Goal: Task Accomplishment & Management: Complete application form

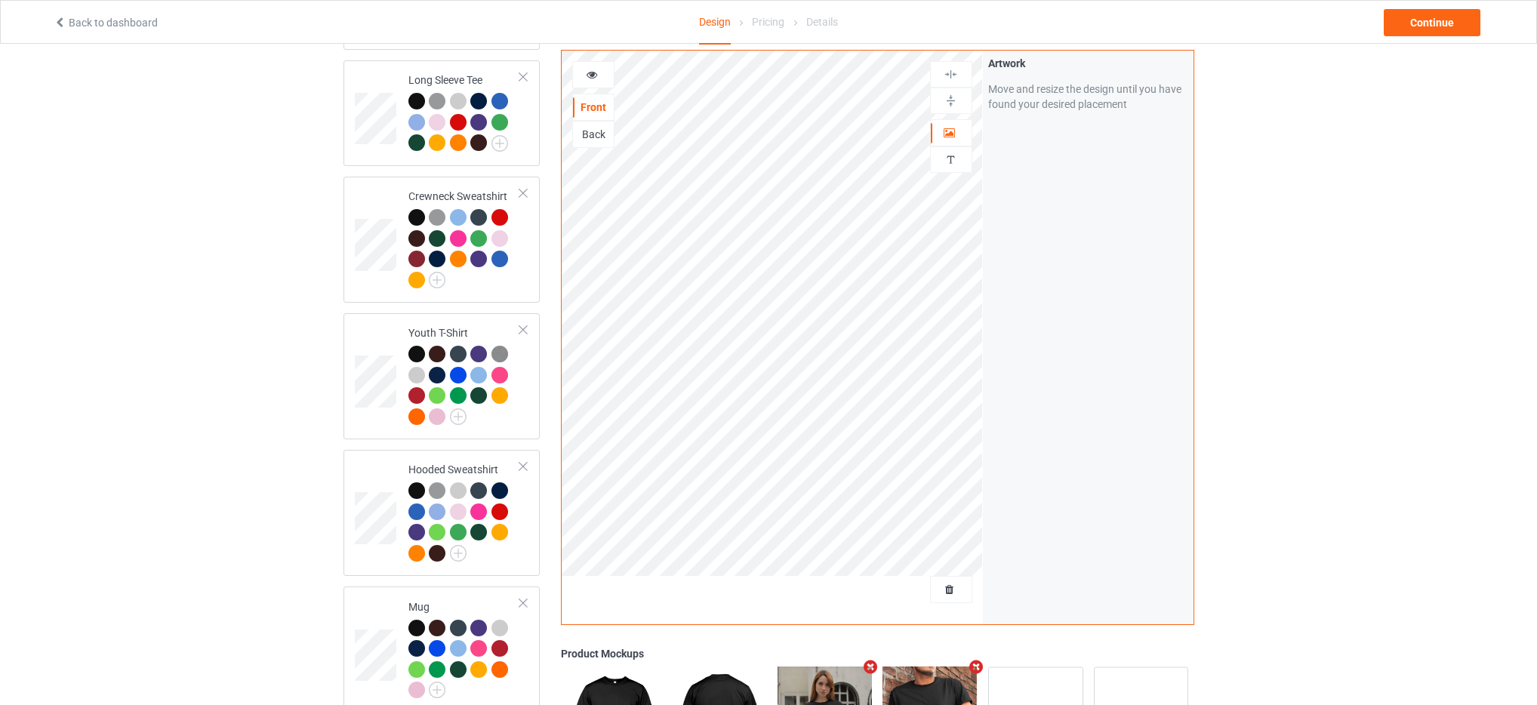
scroll to position [788, 0]
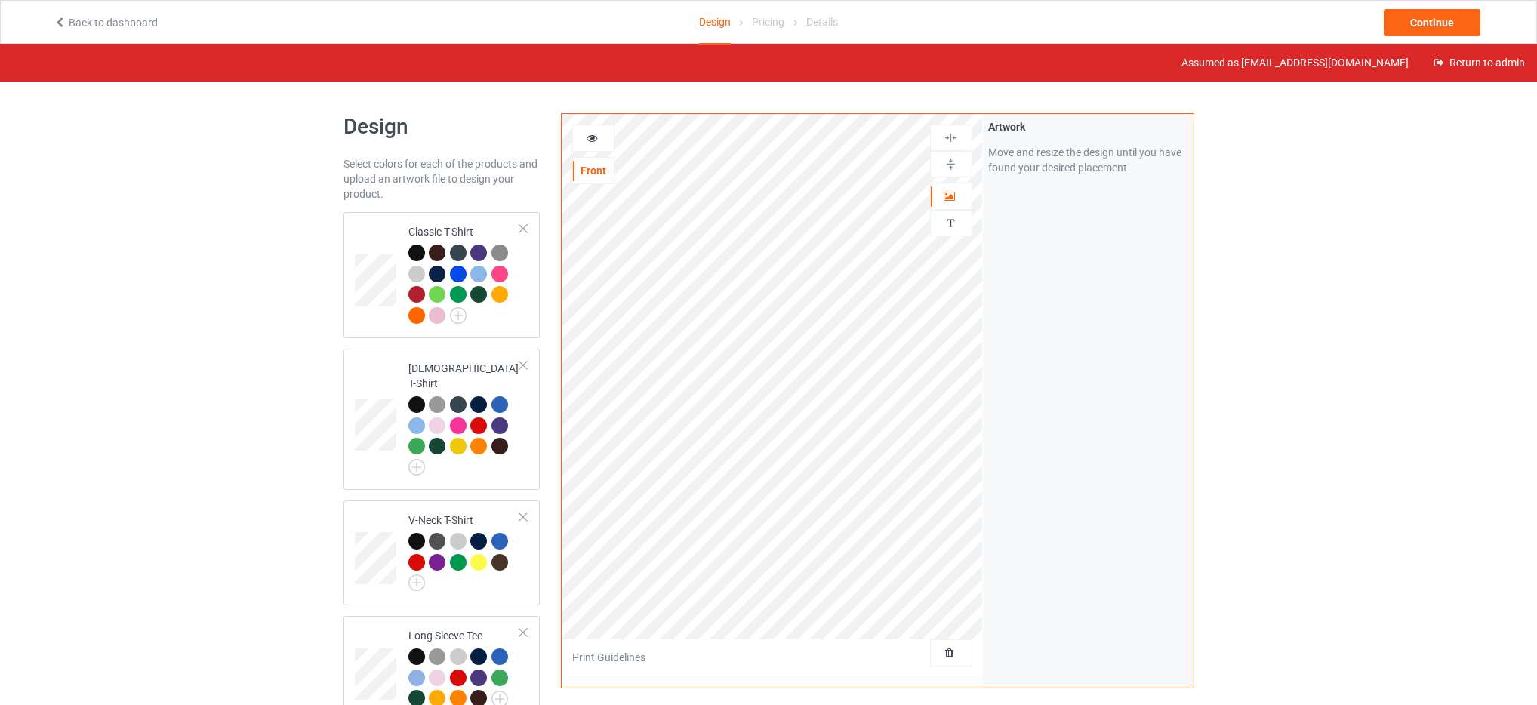
click at [116, 27] on link "Back to dashboard" at bounding box center [106, 23] width 104 height 12
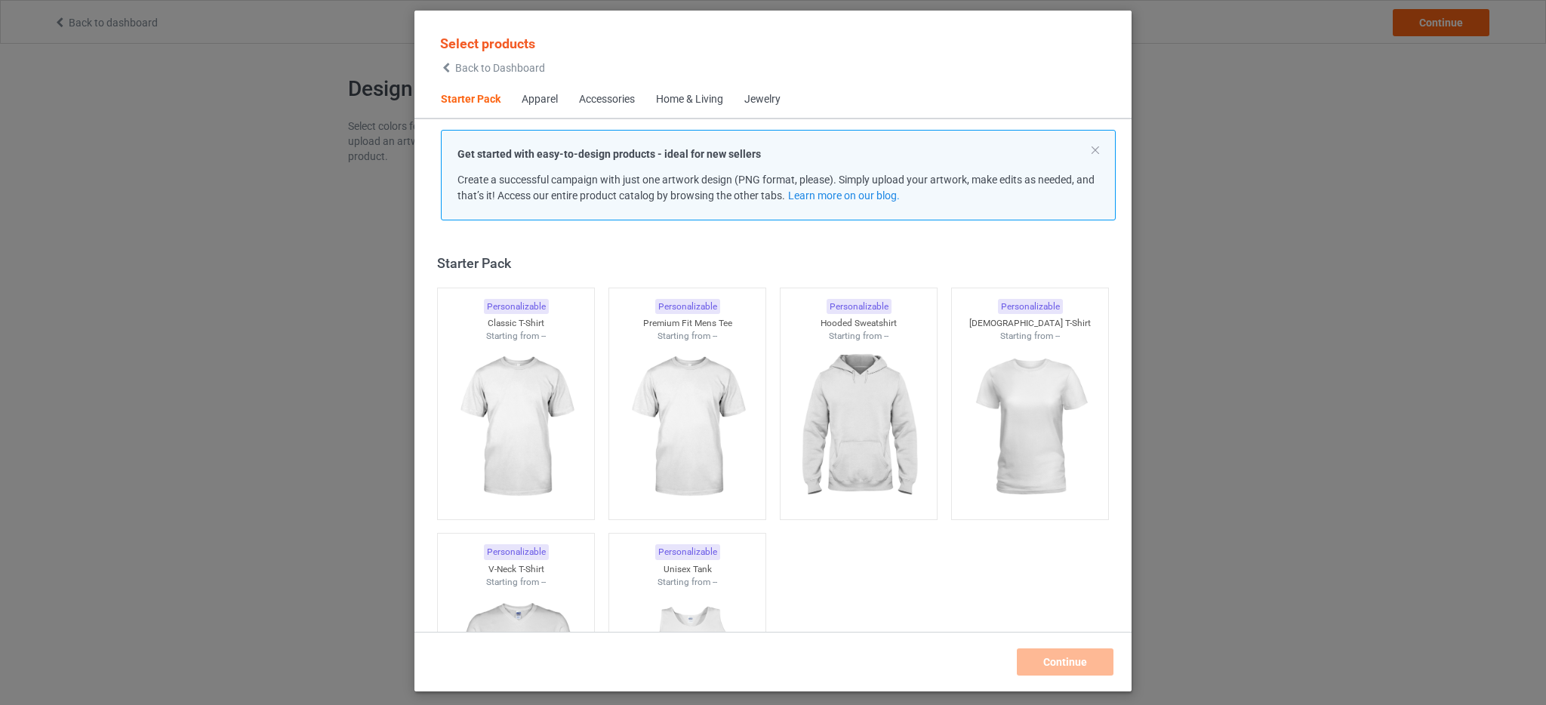
click at [524, 75] on div "Select products Back to Dashboard" at bounding box center [492, 53] width 125 height 55
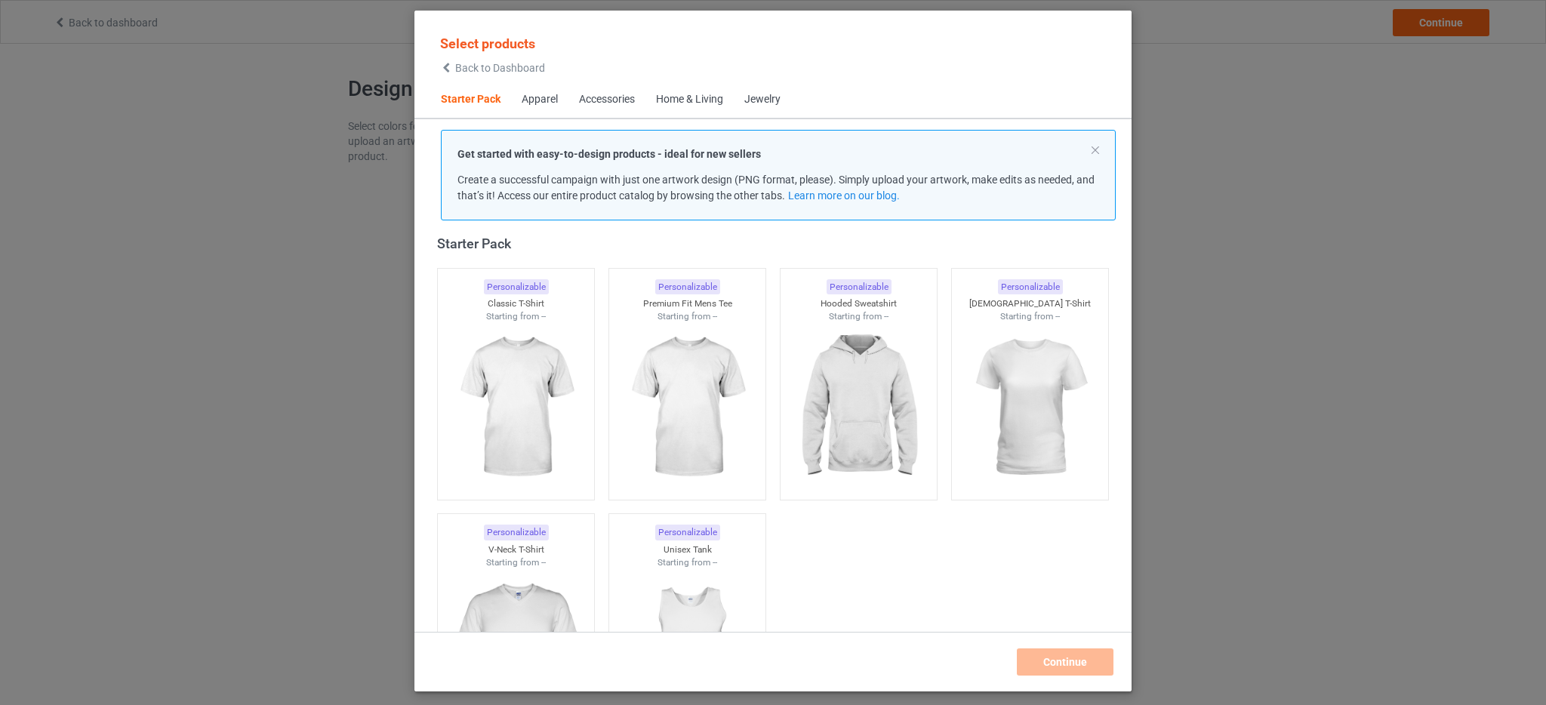
click at [517, 69] on span "Back to Dashboard" at bounding box center [500, 68] width 90 height 12
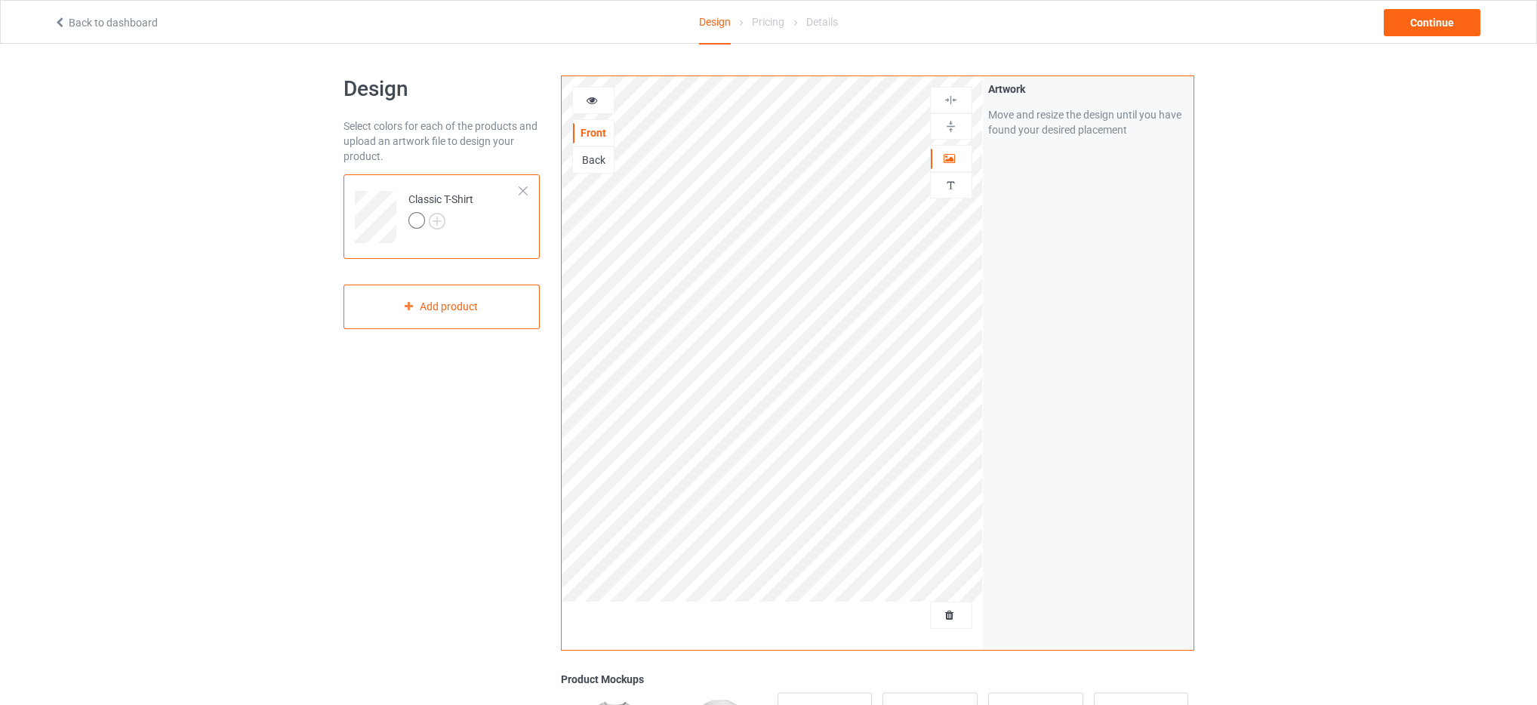
click at [109, 20] on link "Back to dashboard" at bounding box center [106, 23] width 104 height 12
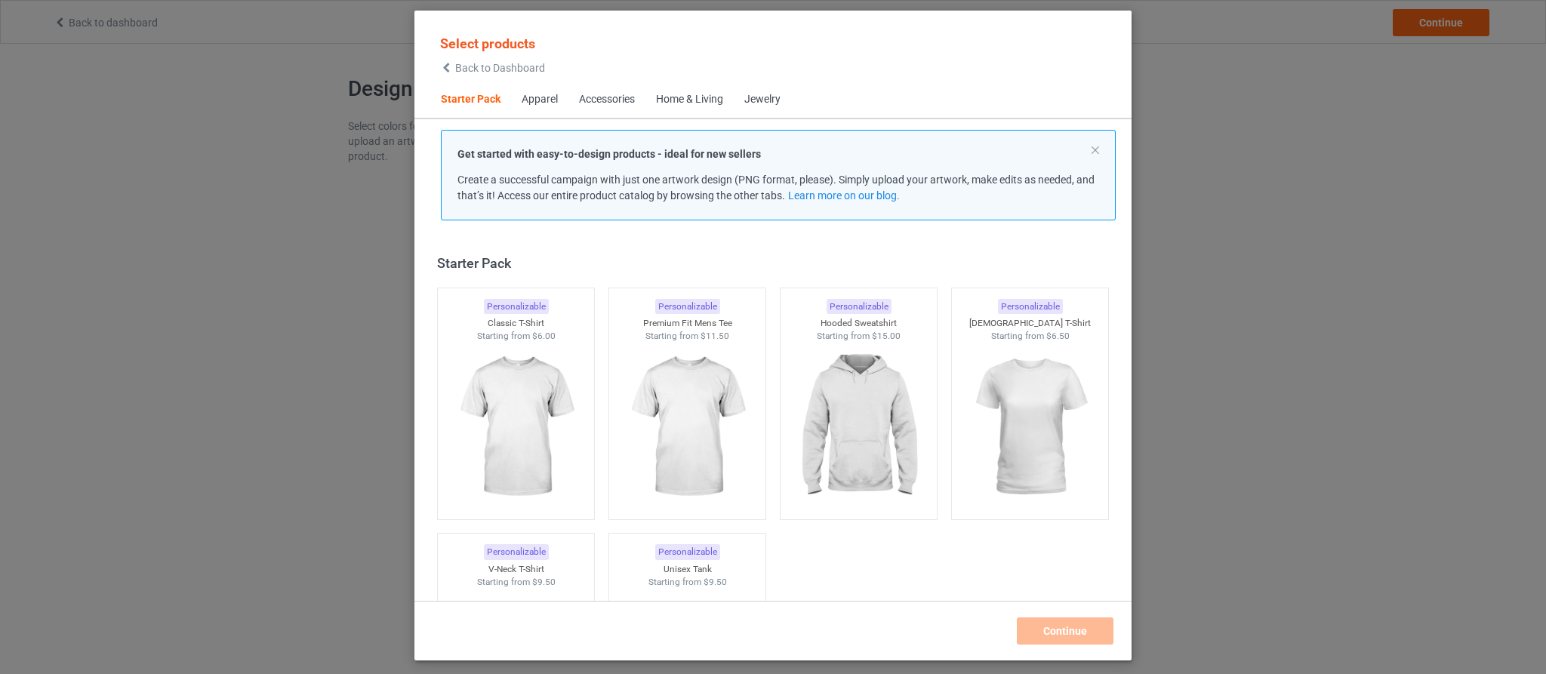
scroll to position [20, 0]
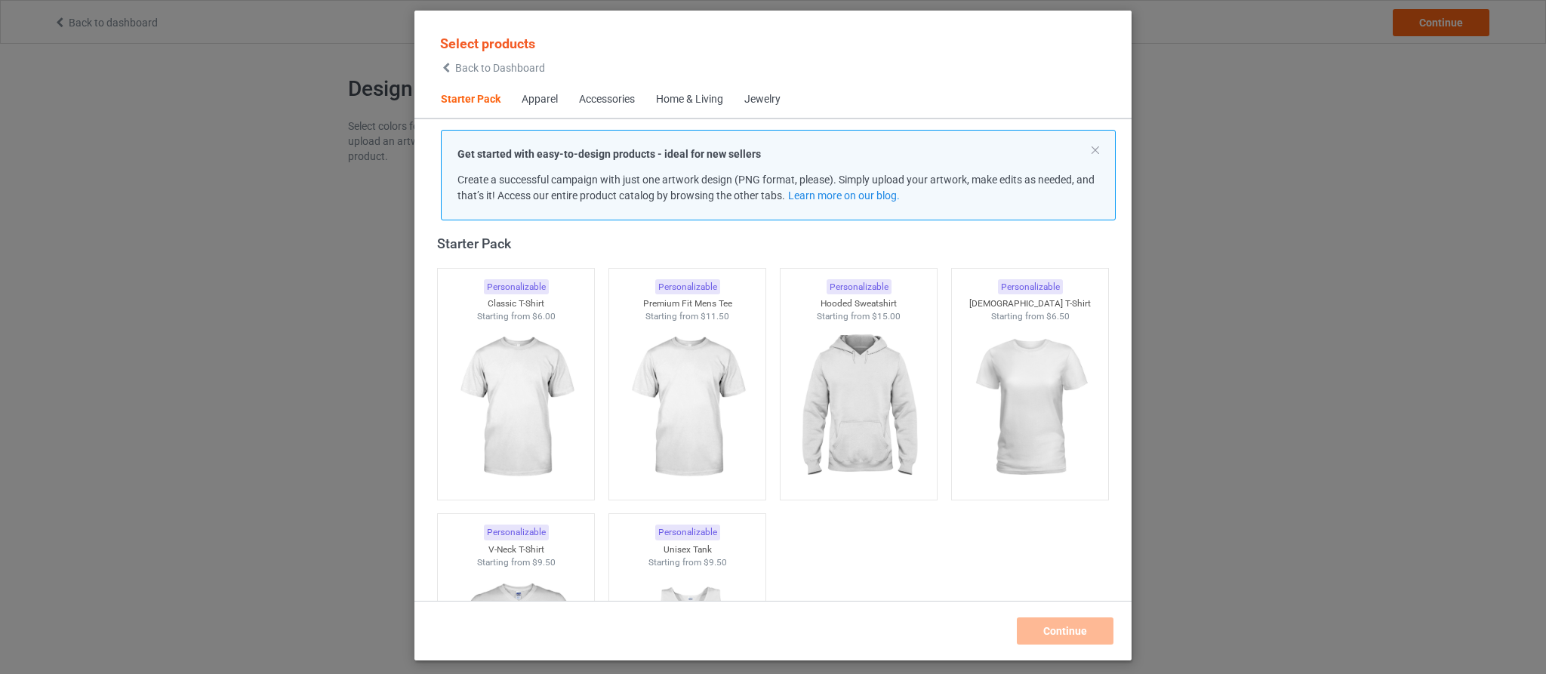
click at [480, 69] on span "Back to Dashboard" at bounding box center [500, 68] width 90 height 12
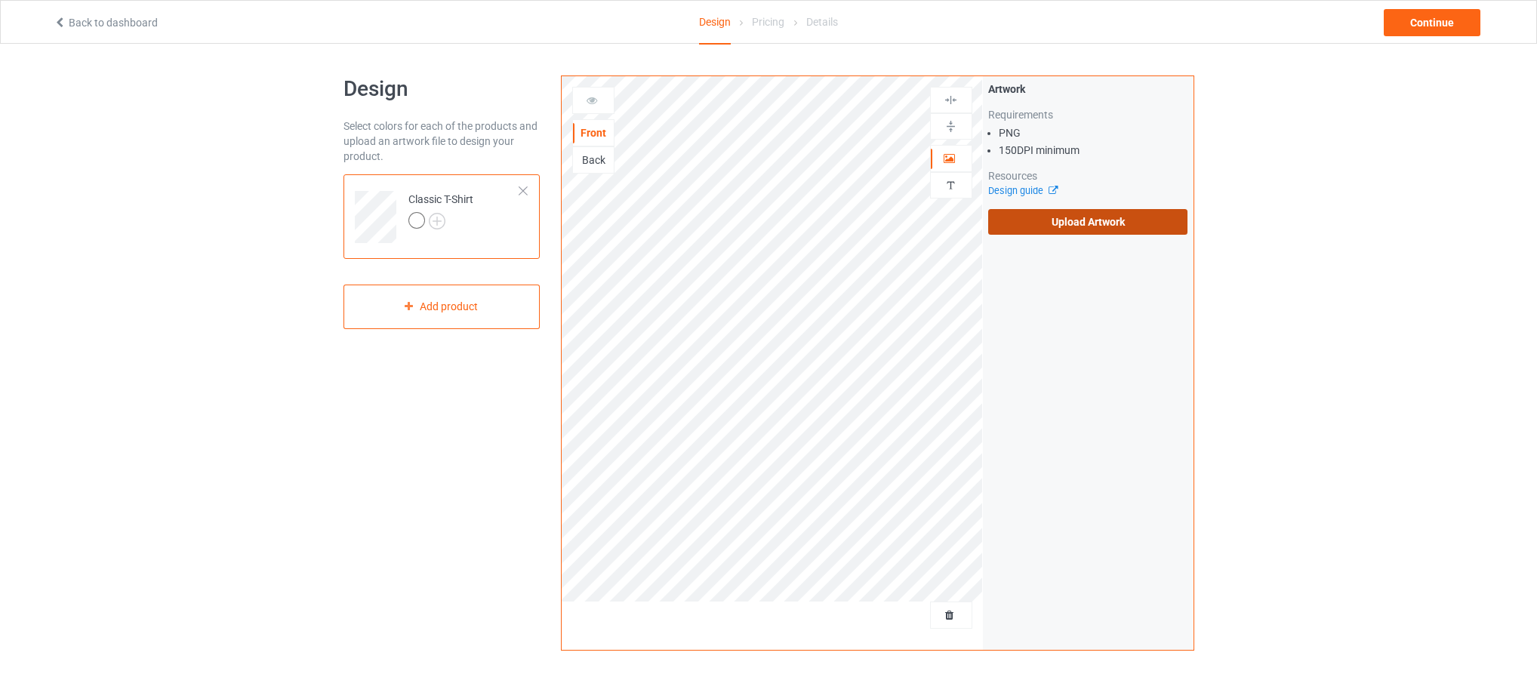
click at [1134, 223] on label "Upload Artwork" at bounding box center [1088, 222] width 200 height 26
click at [0, 0] on input "Upload Artwork" at bounding box center [0, 0] width 0 height 0
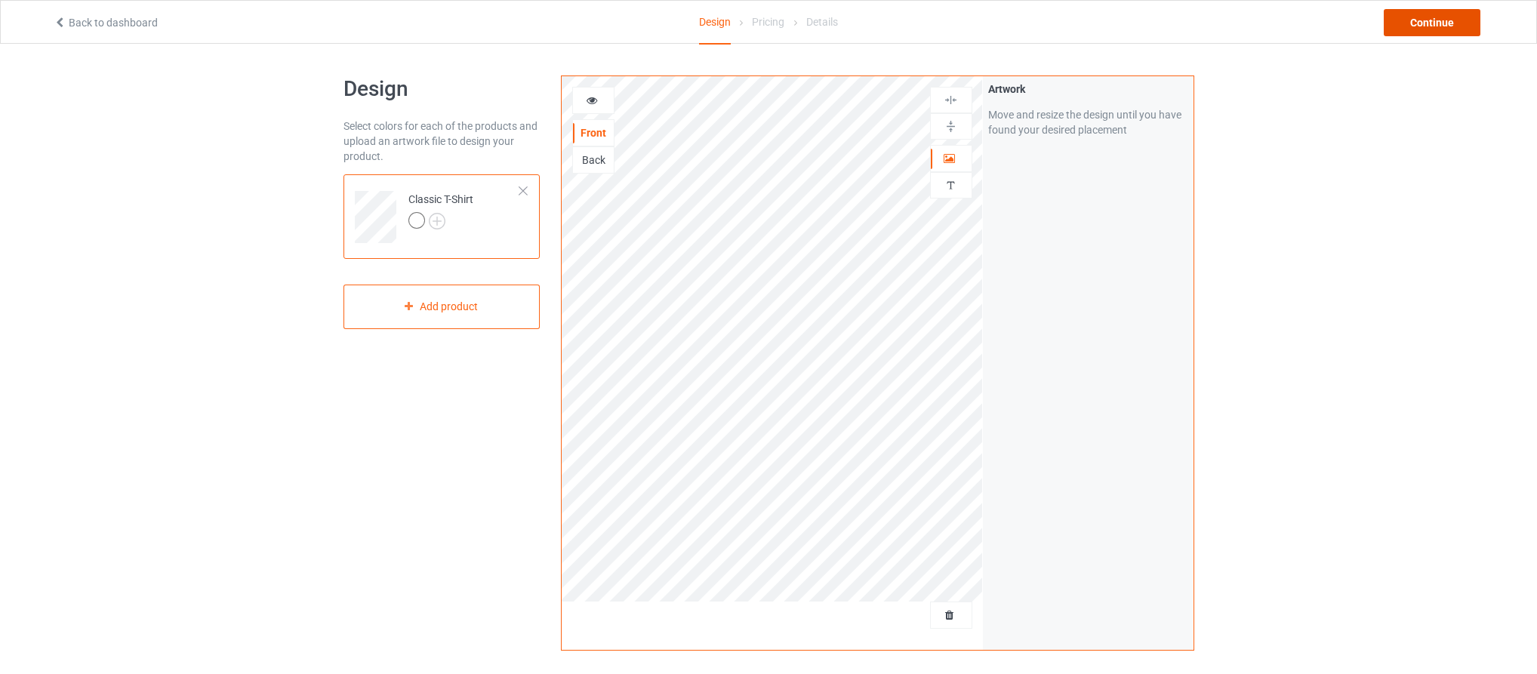
click at [1417, 26] on div "Continue" at bounding box center [1432, 22] width 97 height 27
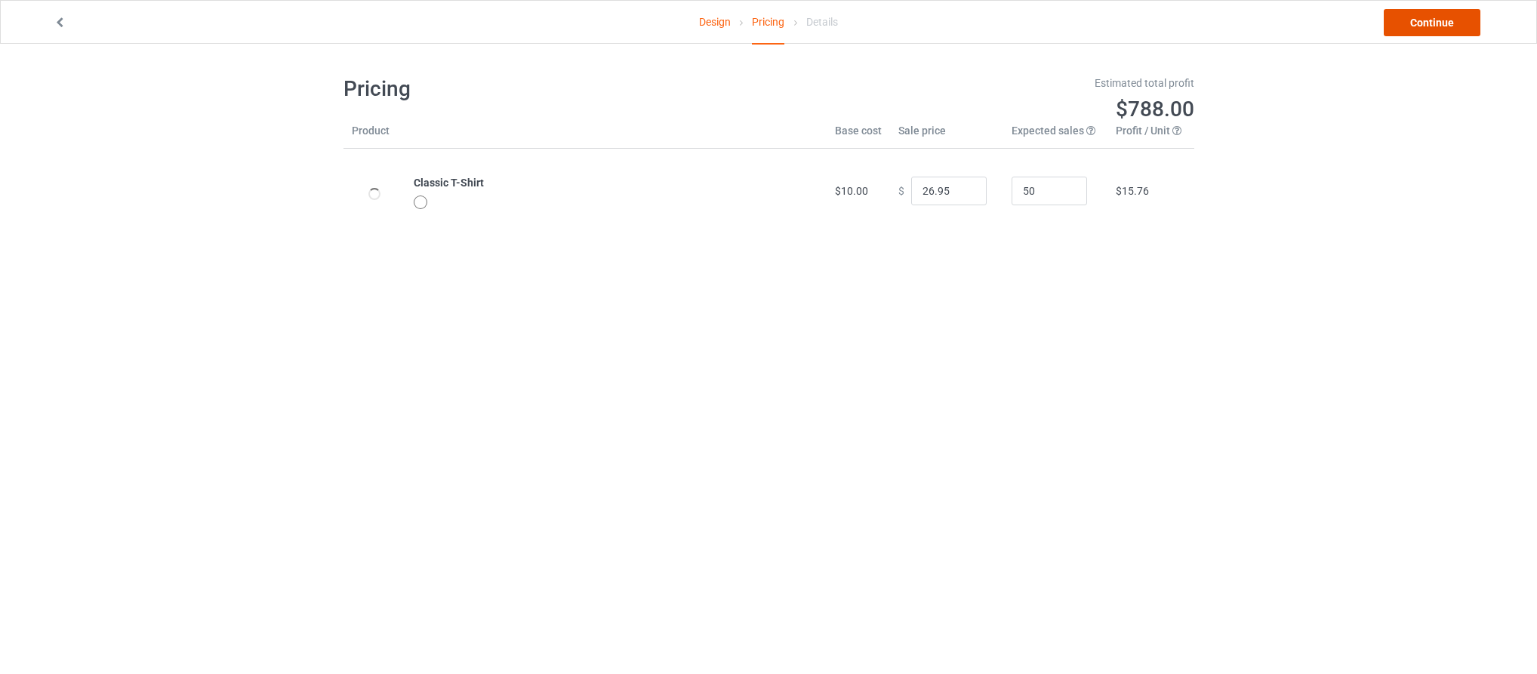
click at [1445, 26] on link "Continue" at bounding box center [1432, 22] width 97 height 27
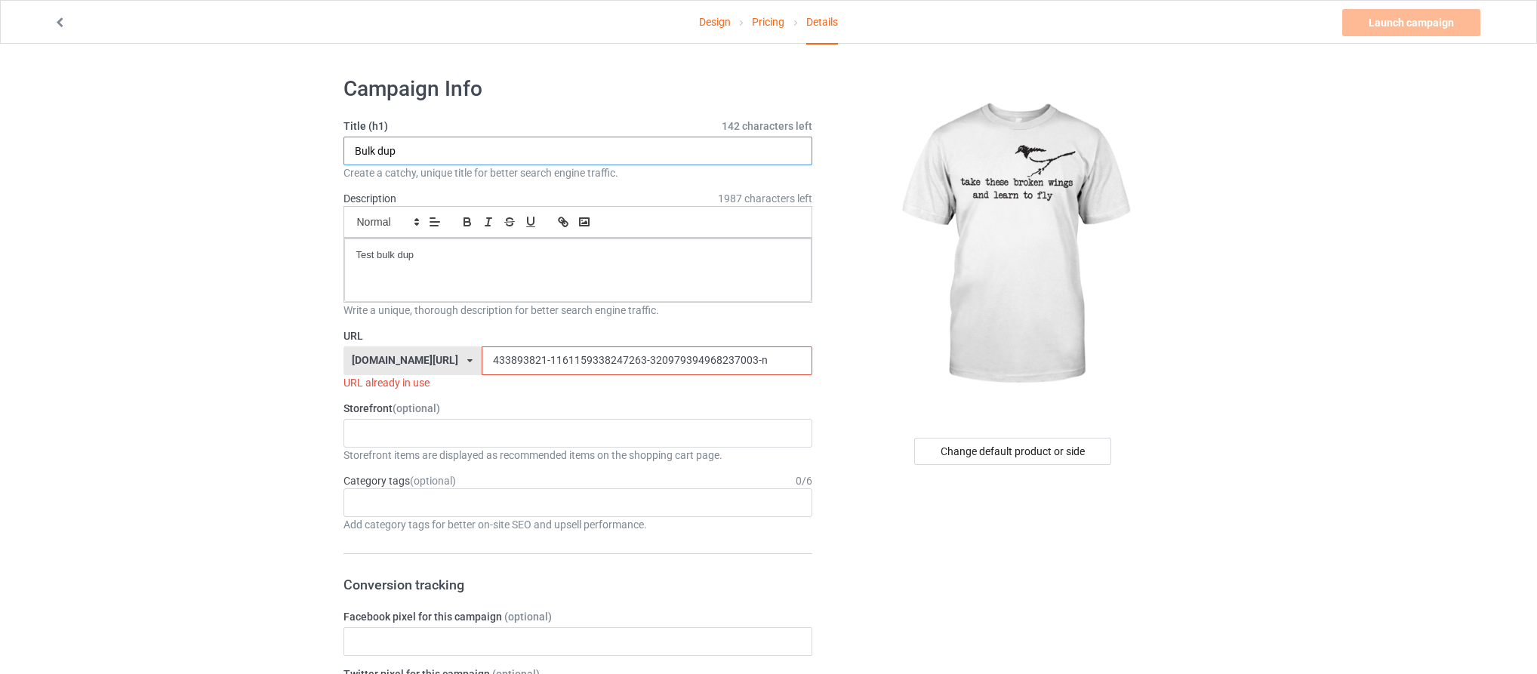
click at [490, 141] on input "Bulk dup" at bounding box center [579, 151] width 470 height 29
click at [415, 347] on div "[DOMAIN_NAME][URL] [DOMAIN_NAME][URL] 587d0d41cee36fd012c64a69" at bounding box center [413, 361] width 138 height 29
click at [547, 359] on input "433893821-1161159338247263-320979394968237003-n" at bounding box center [647, 361] width 331 height 29
drag, startPoint x: 500, startPoint y: 355, endPoint x: 814, endPoint y: 362, distance: 314.2
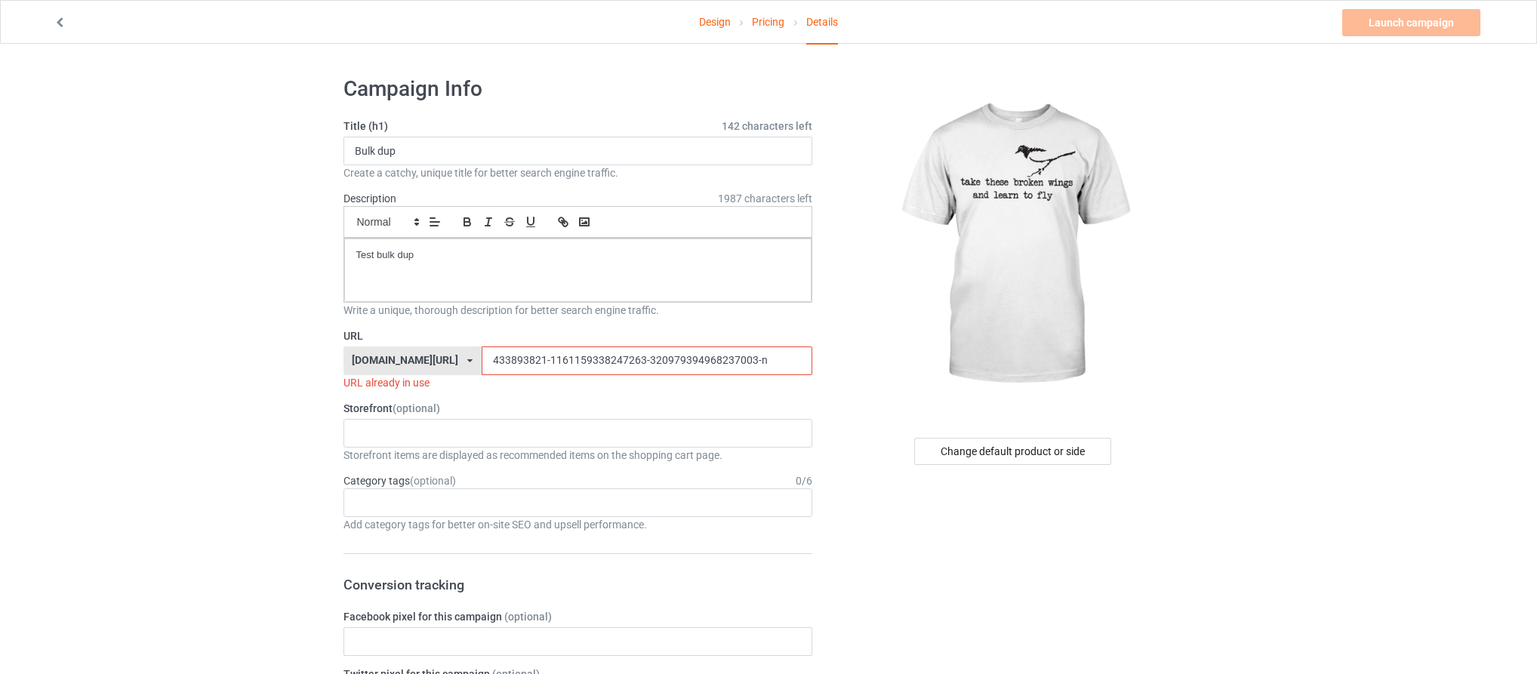
drag, startPoint x: 726, startPoint y: 365, endPoint x: 402, endPoint y: 359, distance: 324.0
click at [402, 359] on div "[DOMAIN_NAME][URL] [DOMAIN_NAME][URL] 587d0d41cee36fd012c64a69 433893821-116115…" at bounding box center [579, 361] width 470 height 29
click at [498, 359] on input "433893821-1161159338247263-320979394968237003-n" at bounding box center [647, 361] width 331 height 29
drag, startPoint x: 509, startPoint y: 360, endPoint x: 776, endPoint y: 366, distance: 267.4
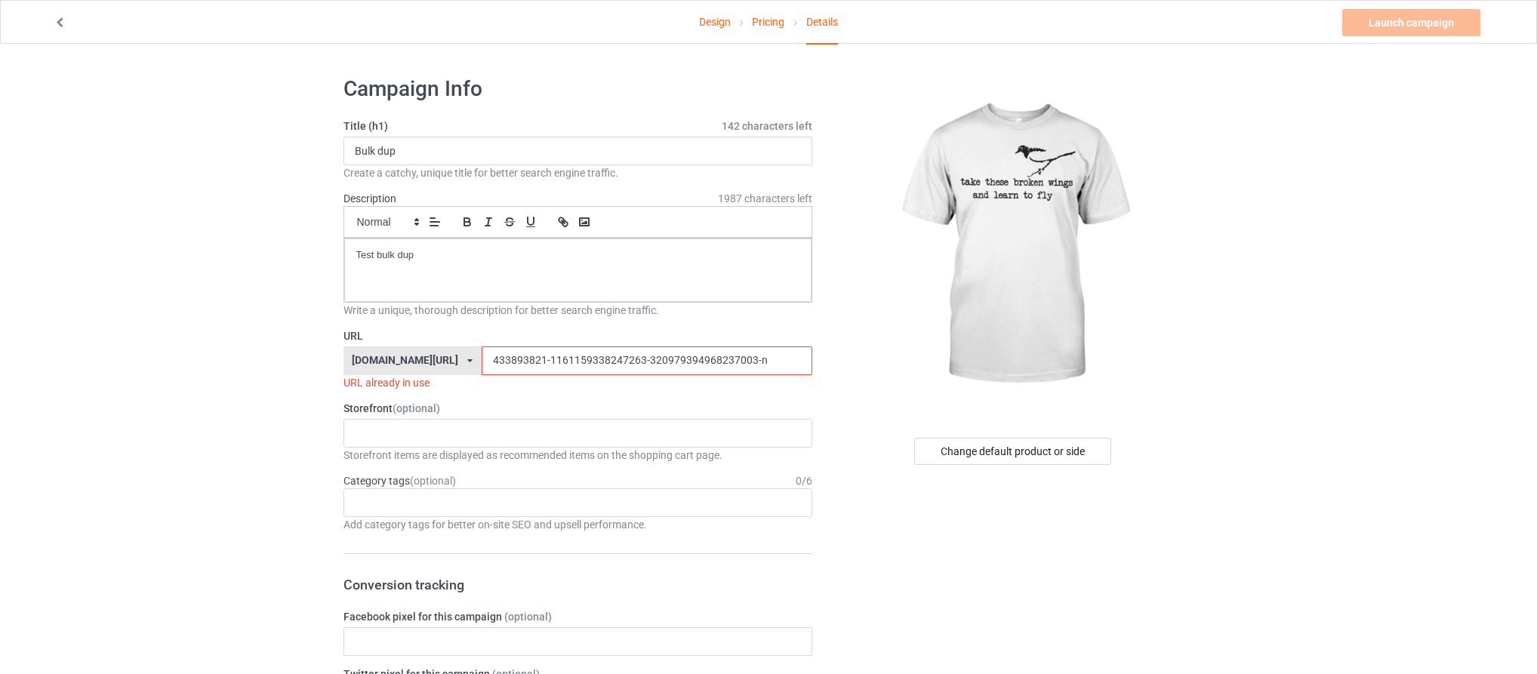
click at [776, 366] on input "433893821-1161159338247263-320979394968237003-n" at bounding box center [647, 361] width 331 height 29
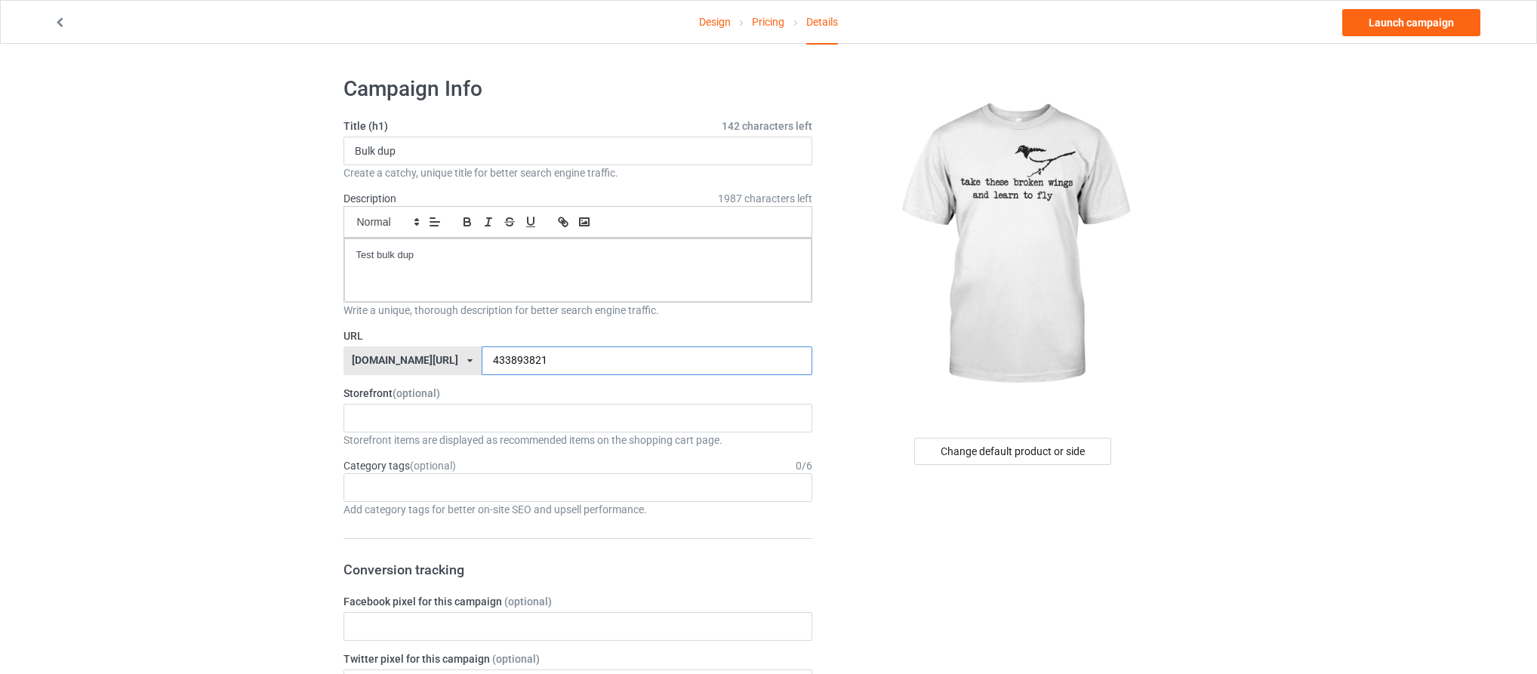
scroll to position [785, 0]
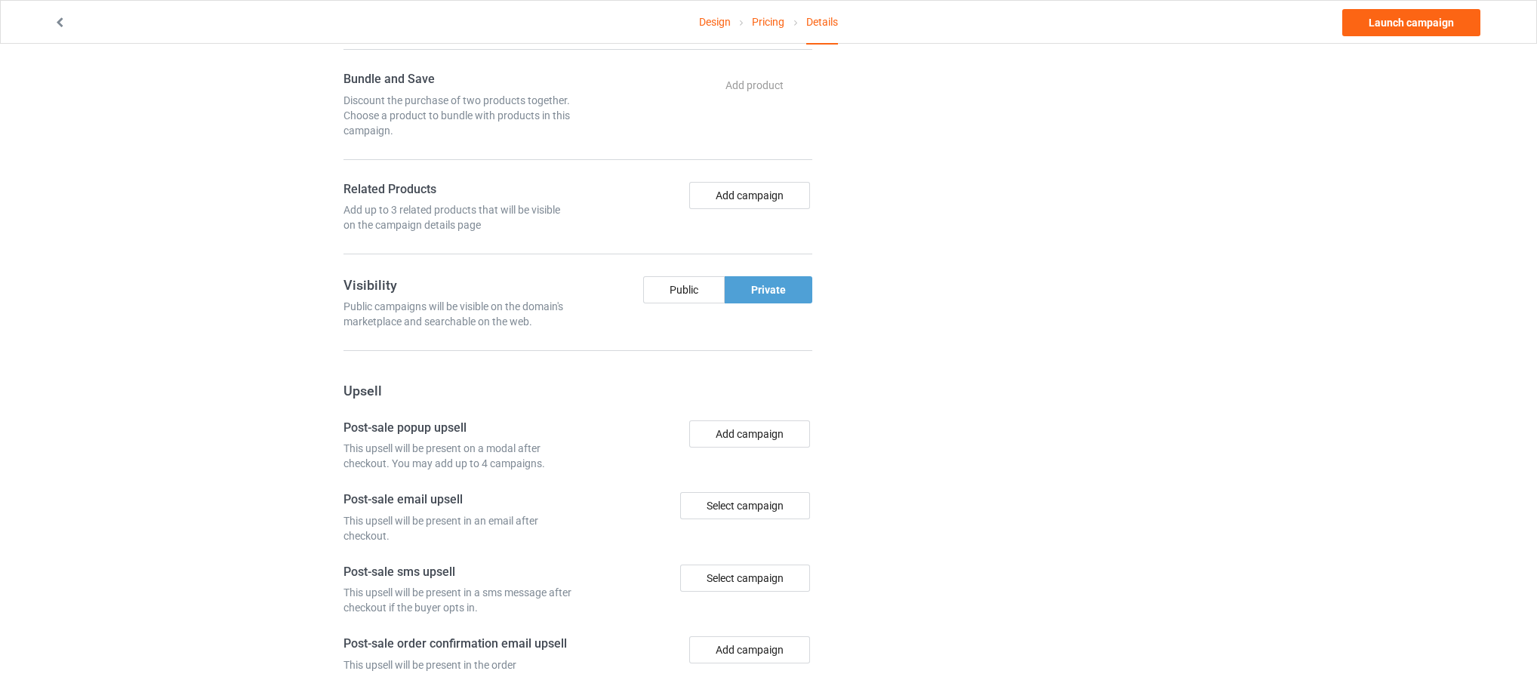
type input "433893821"
click at [255, 181] on div "Design Pricing Details Launch campaign Campaign Info Title (h1) 142 characters …" at bounding box center [768, 41] width 1537 height 1565
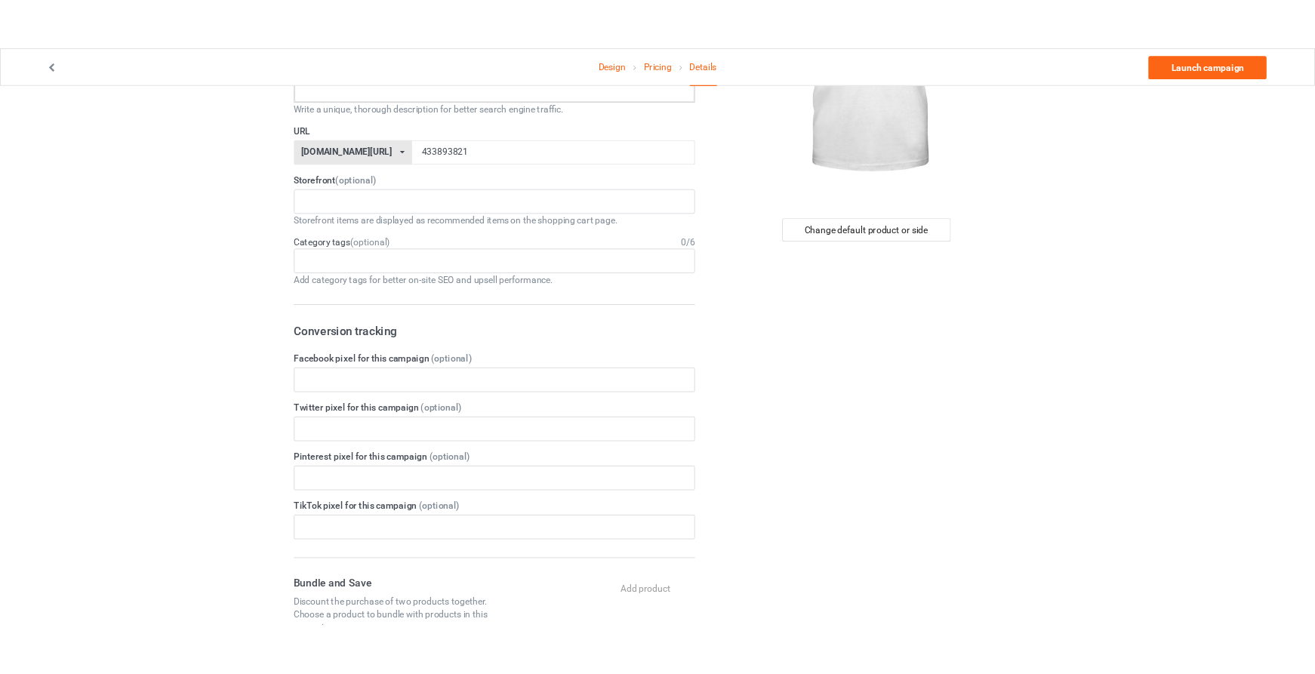
scroll to position [0, 0]
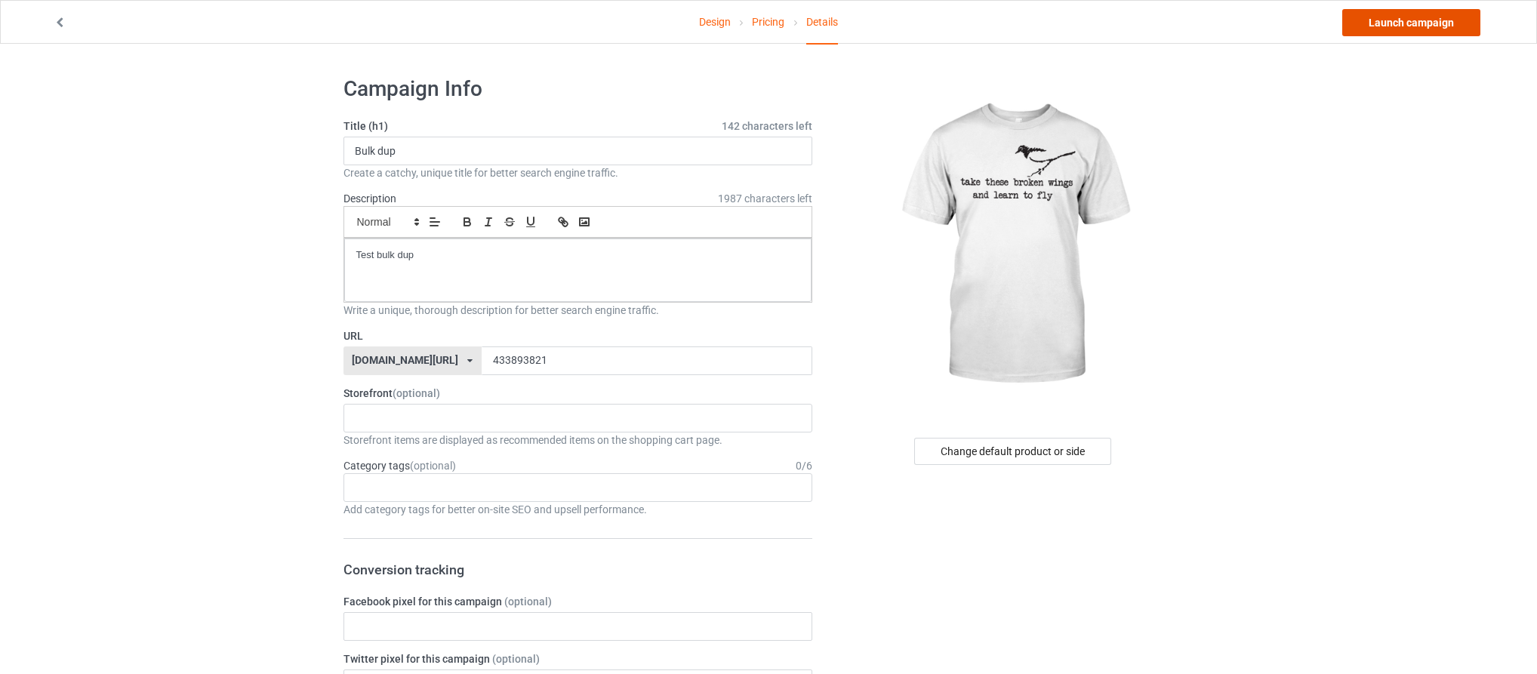
click at [1396, 32] on link "Launch campaign" at bounding box center [1412, 22] width 138 height 27
